Goal: Find specific page/section

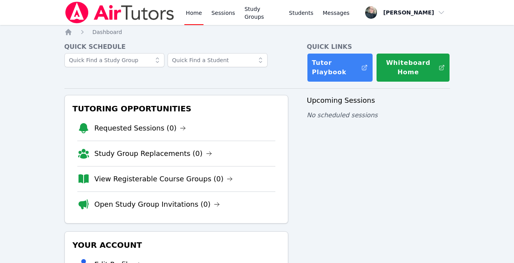
drag, startPoint x: 0, startPoint y: 0, endPoint x: 320, endPoint y: 178, distance: 366.6
click at [320, 178] on div "Upcoming Sessions No scheduled sessions" at bounding box center [378, 227] width 143 height 265
click at [291, 186] on div "Tutoring Opportunities Requested Sessions (0) Study Group Replacements (0) View…" at bounding box center [257, 227] width 386 height 265
